Goal: Information Seeking & Learning: Learn about a topic

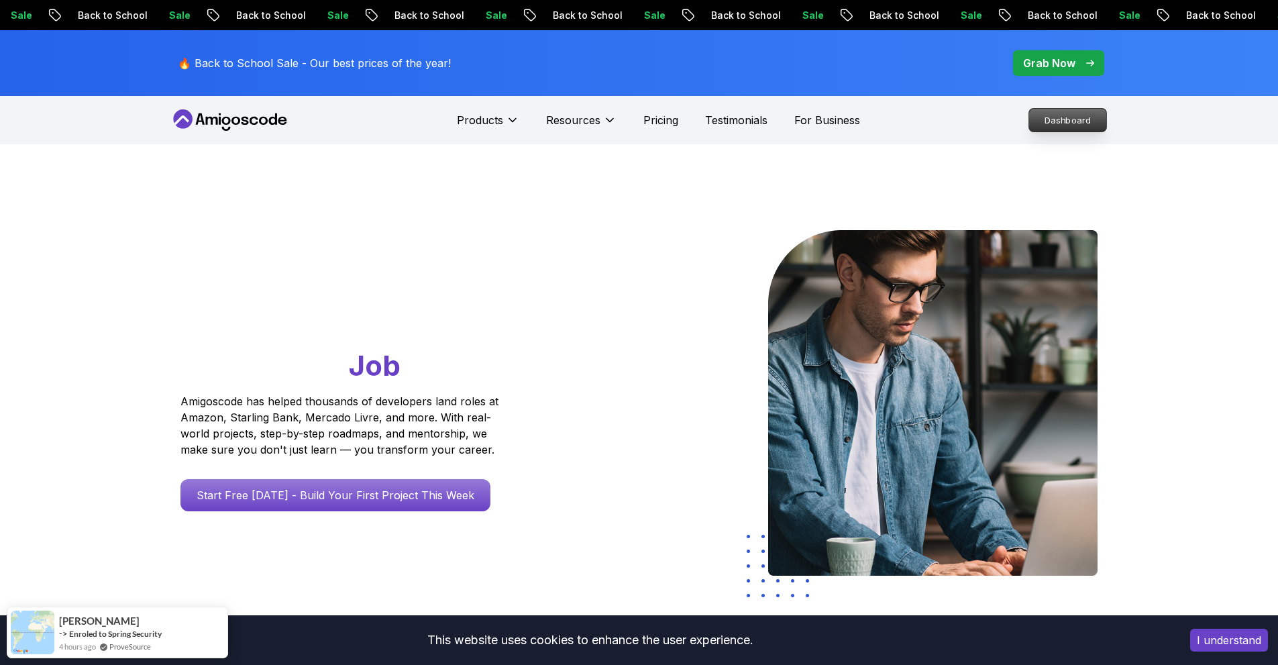
click at [1061, 112] on p "Dashboard" at bounding box center [1067, 120] width 77 height 23
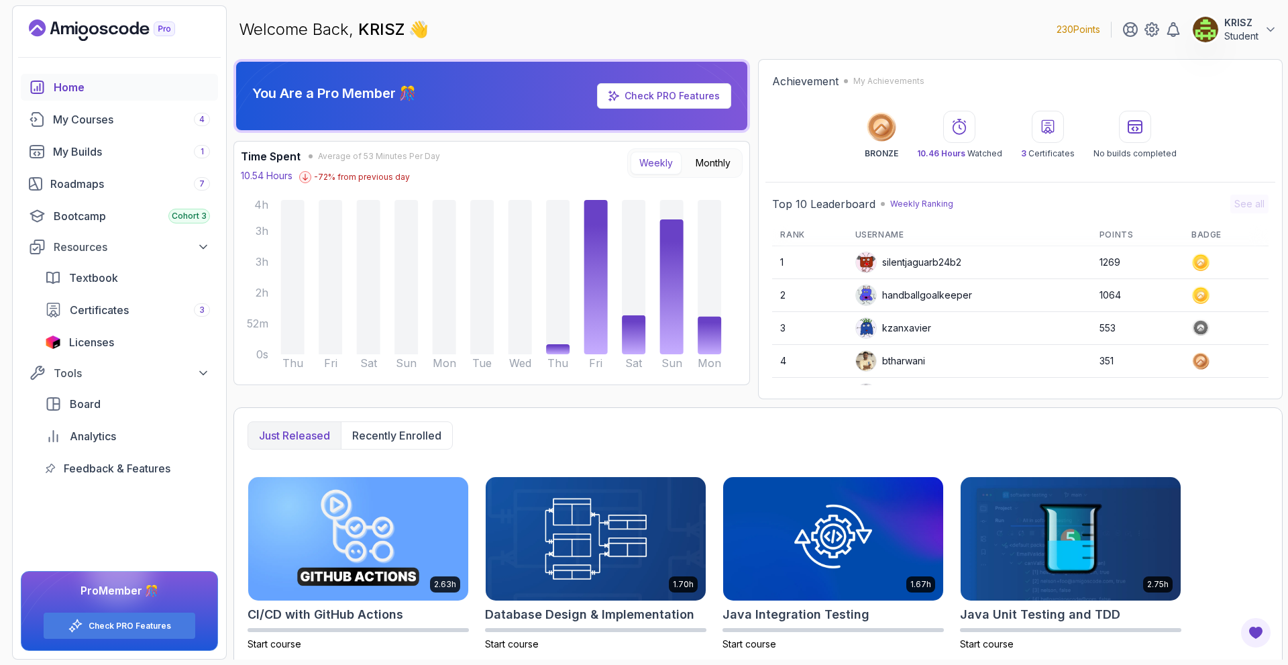
click at [360, 395] on div "You Are a Pro Member 🎊 Check PRO Features Time Spent Average of 53 Minutes Per …" at bounding box center [492, 229] width 517 height 340
click at [111, 125] on div "My Courses 4" at bounding box center [131, 119] width 157 height 16
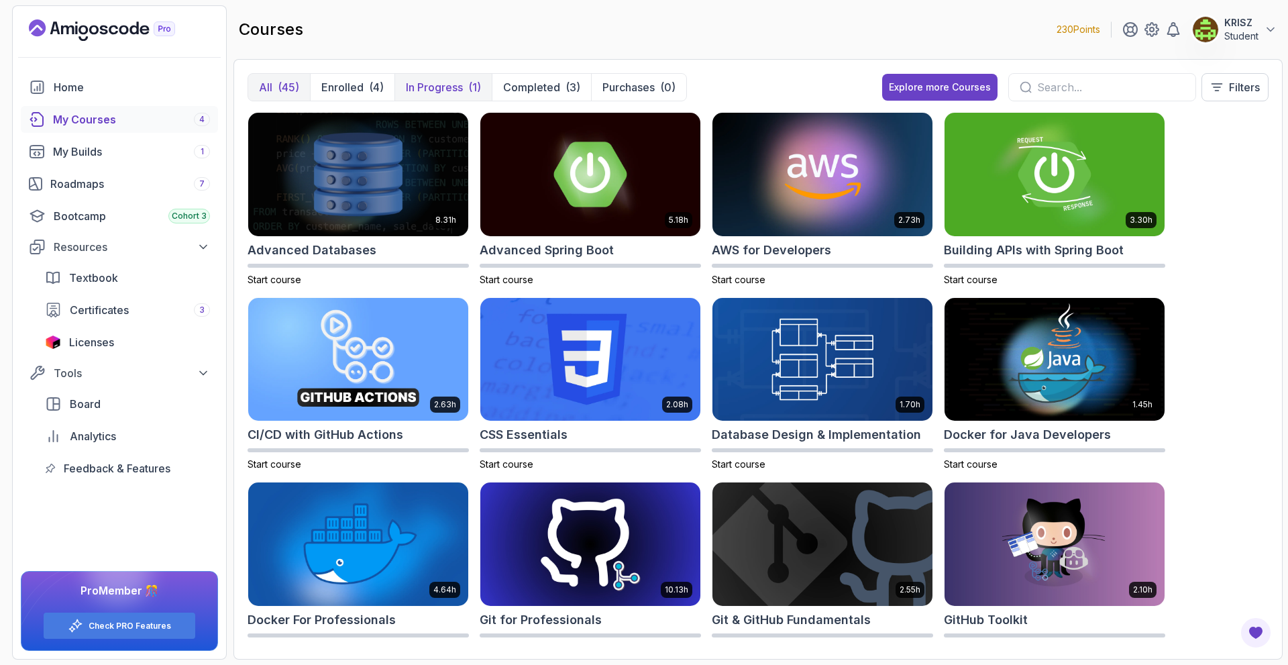
click at [466, 93] on button "In Progress (1)" at bounding box center [443, 87] width 97 height 27
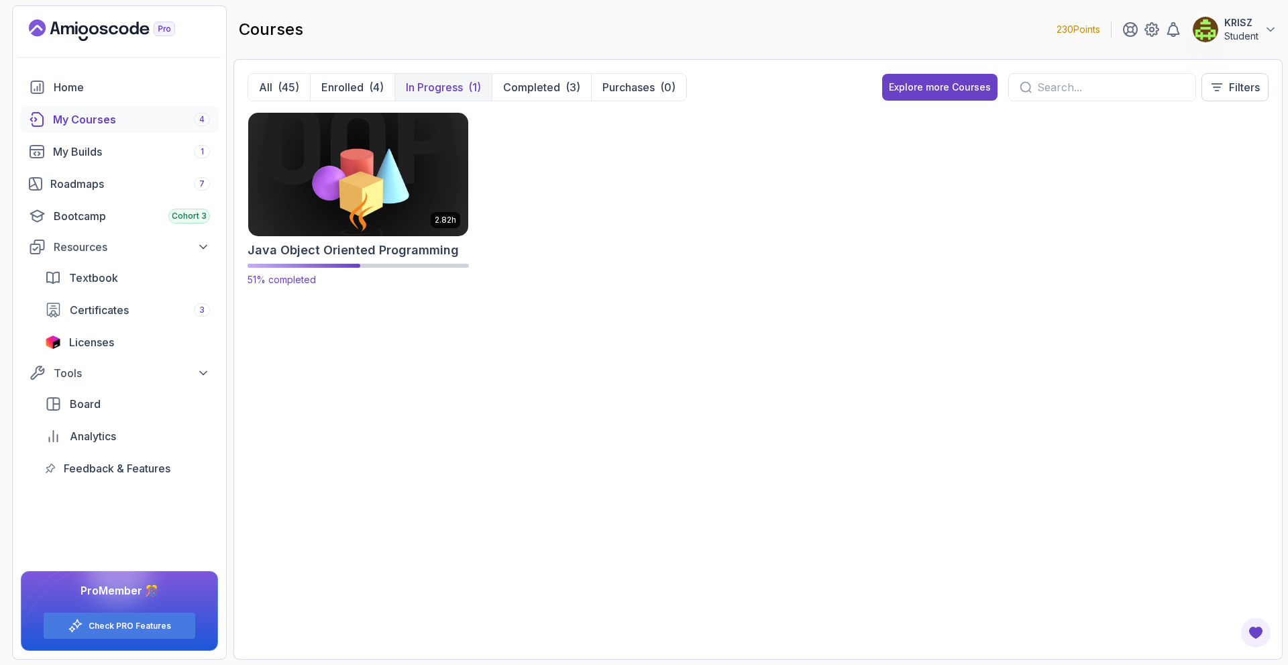
click at [415, 144] on img at bounding box center [358, 174] width 231 height 130
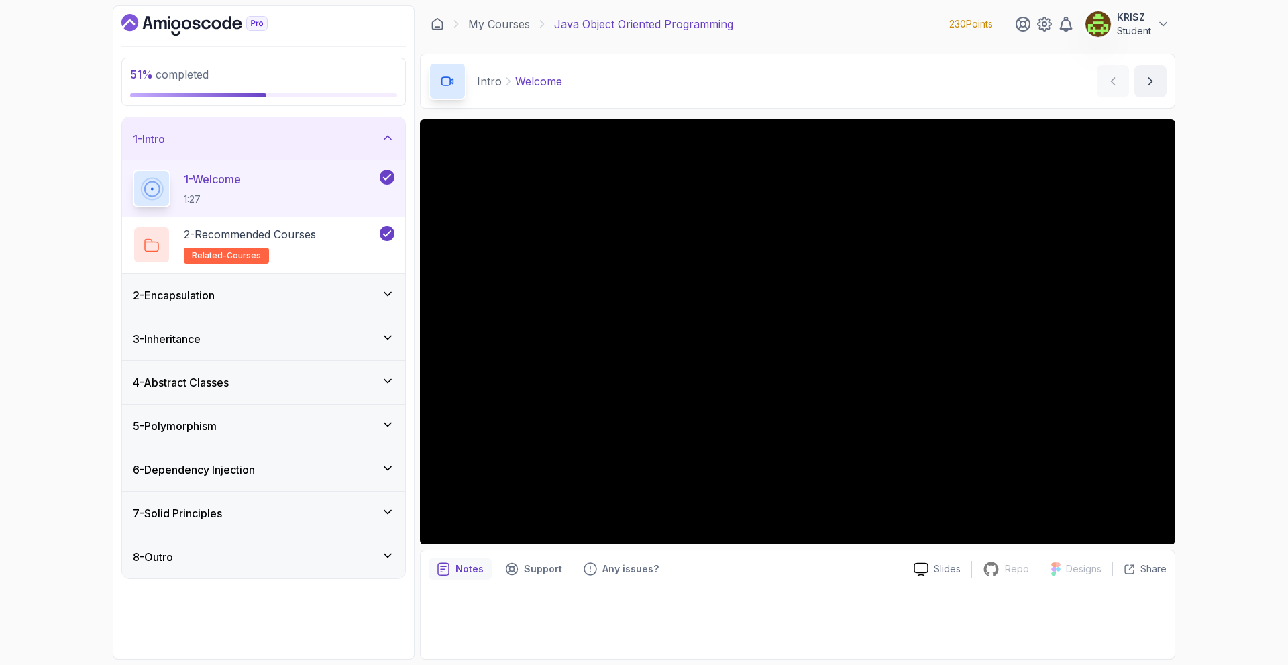
click at [334, 288] on div "2 - Encapsulation" at bounding box center [264, 295] width 262 height 16
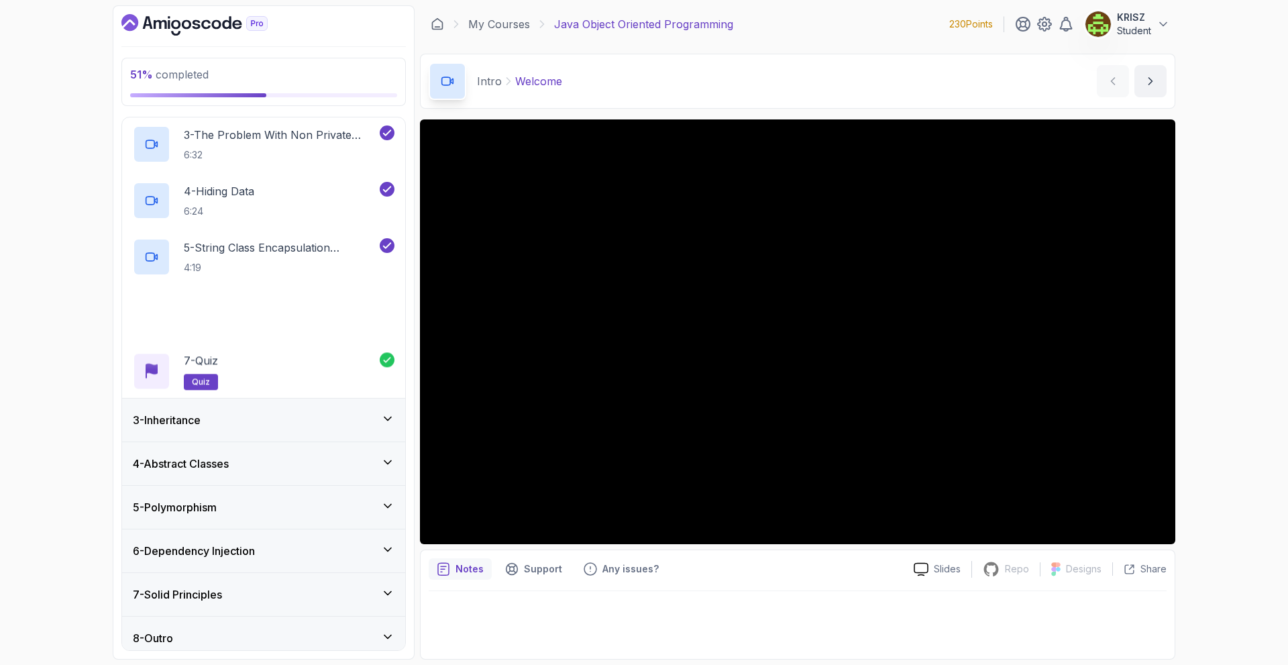
scroll to position [201, 0]
click at [370, 430] on div "3 - Inheritance" at bounding box center [263, 419] width 283 height 43
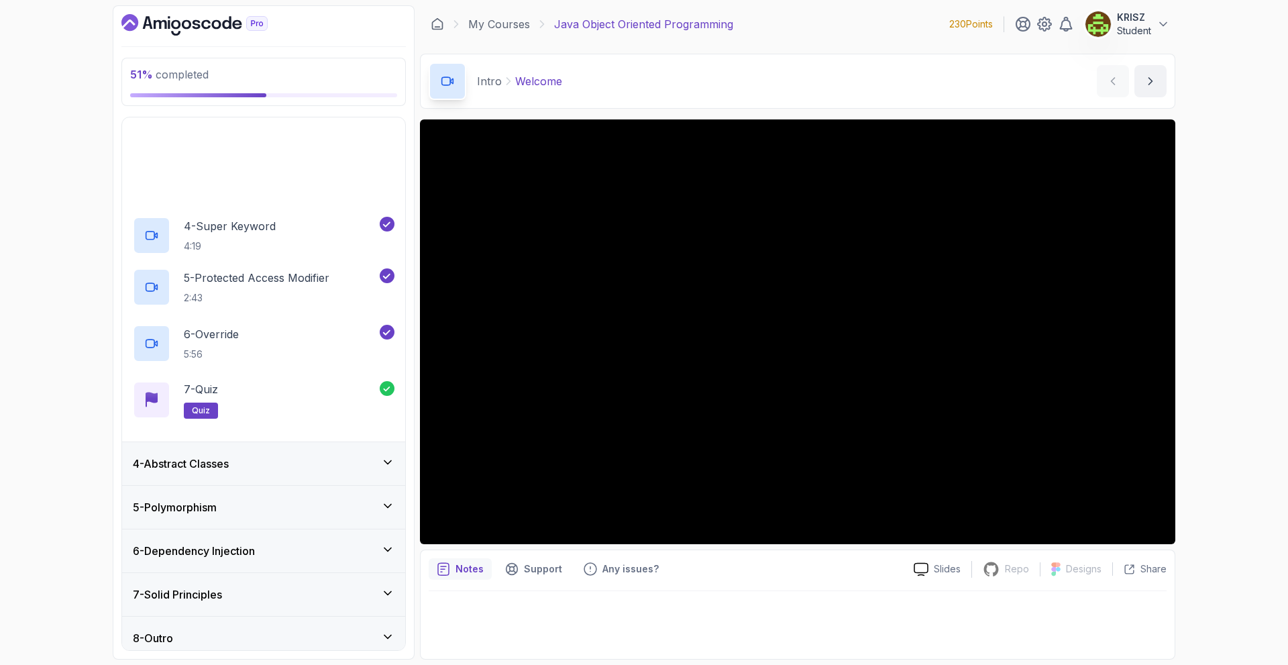
scroll to position [210, 0]
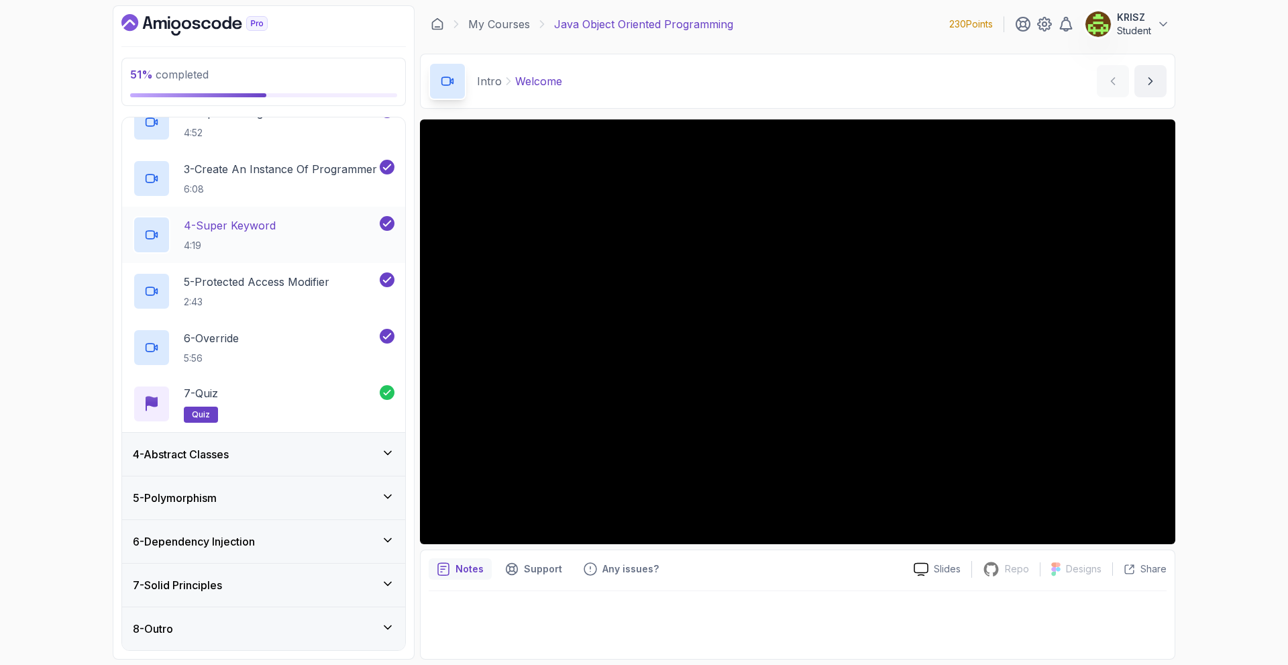
click at [358, 448] on div "4 - Abstract Classes" at bounding box center [264, 454] width 262 height 16
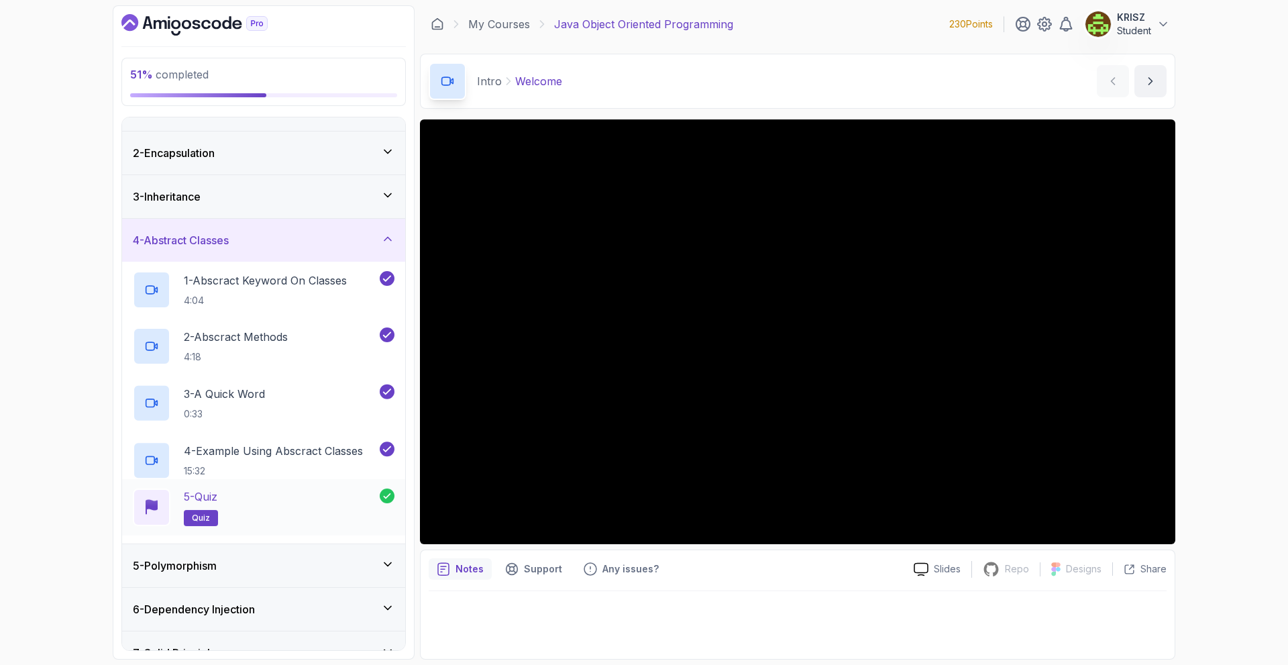
scroll to position [97, 0]
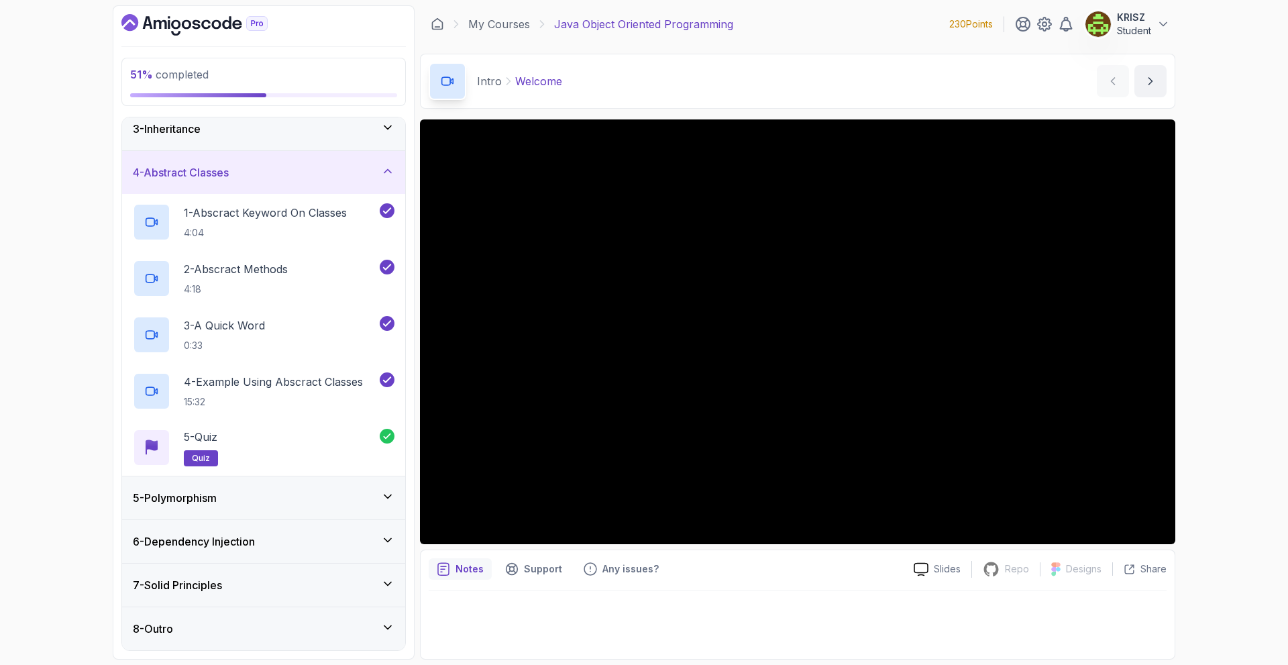
click at [360, 479] on div "5 - Polymorphism" at bounding box center [263, 497] width 283 height 43
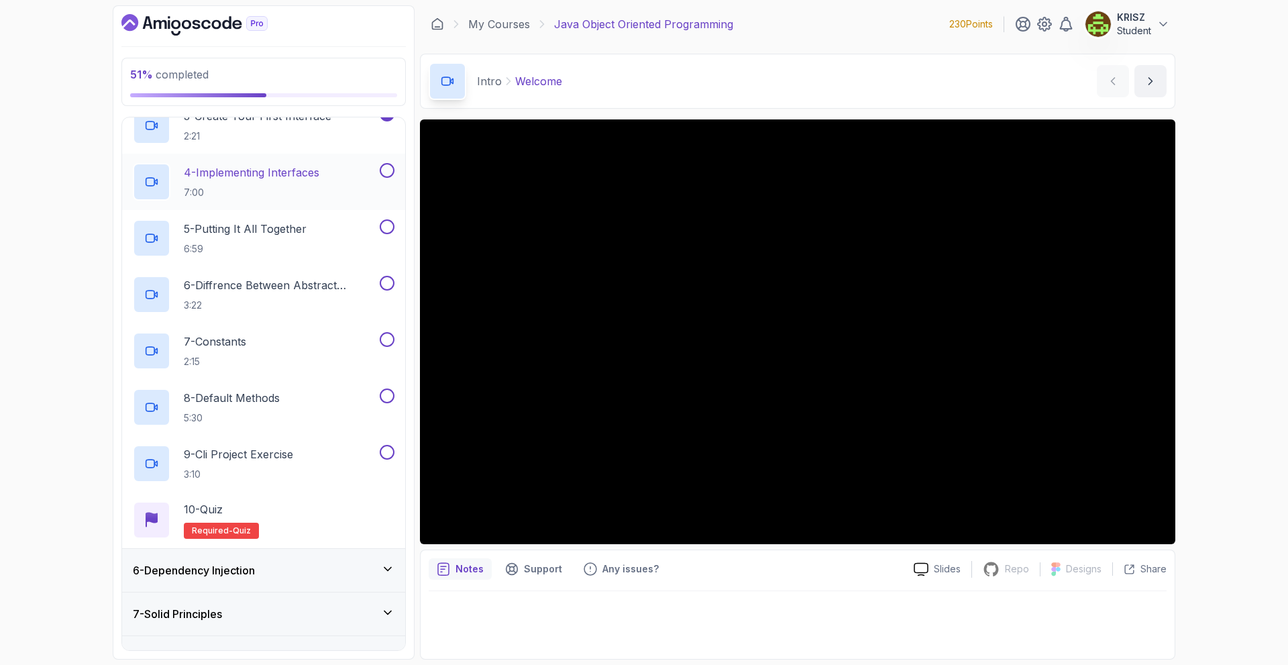
scroll to position [245, 0]
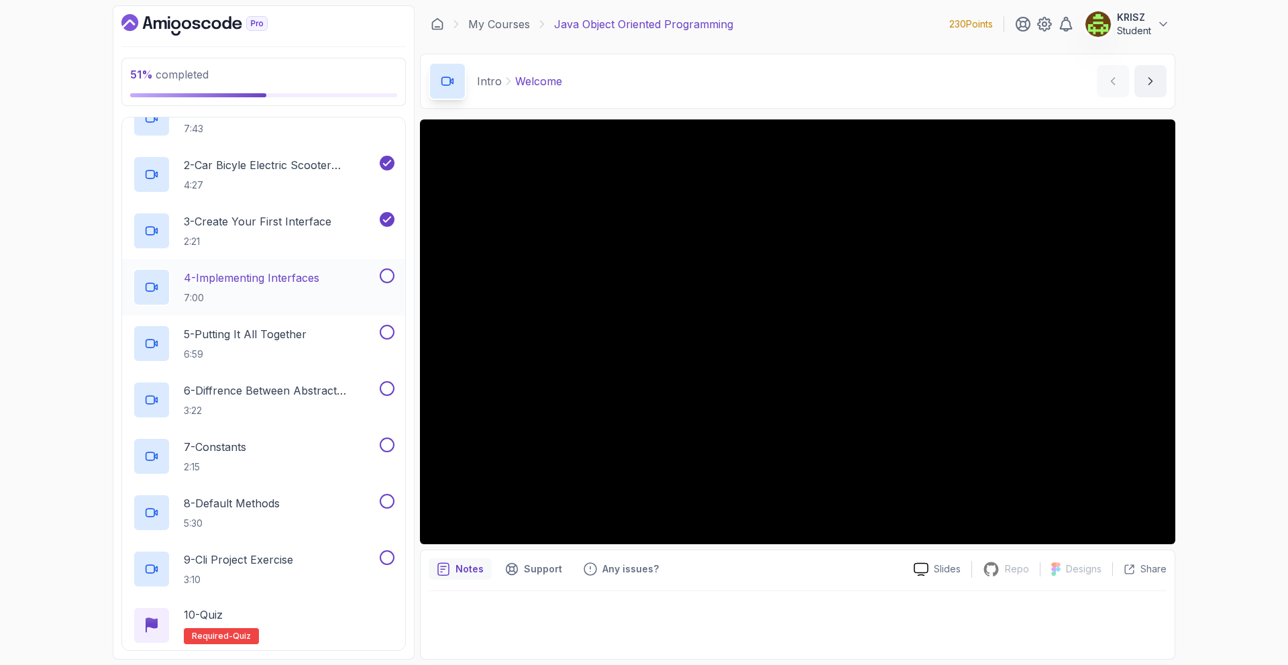
click at [303, 291] on p "7:00" at bounding box center [252, 297] width 136 height 13
